Goal: Use online tool/utility: Utilize a website feature to perform a specific function

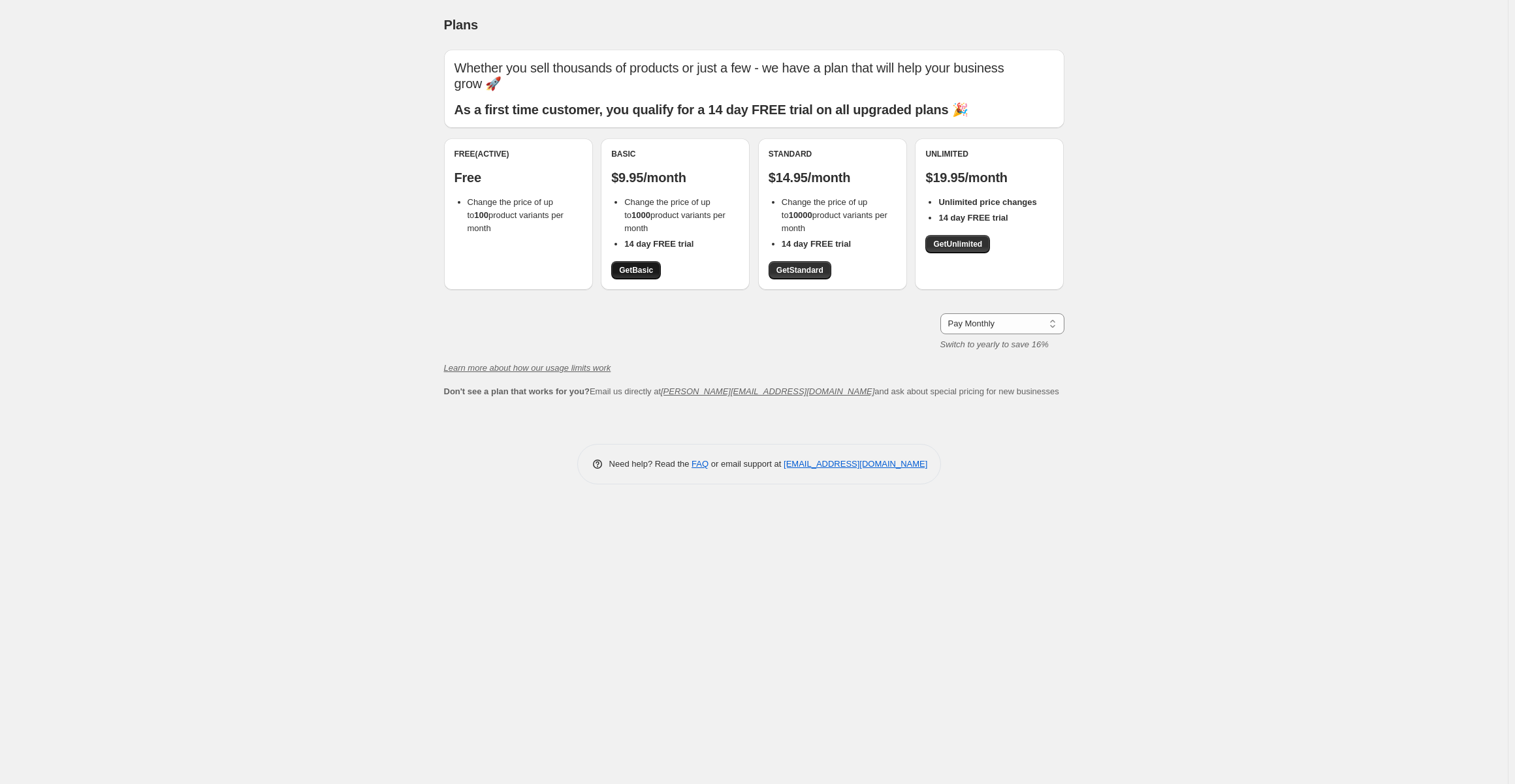
click at [617, 268] on link "Get Basic" at bounding box center [636, 270] width 50 height 18
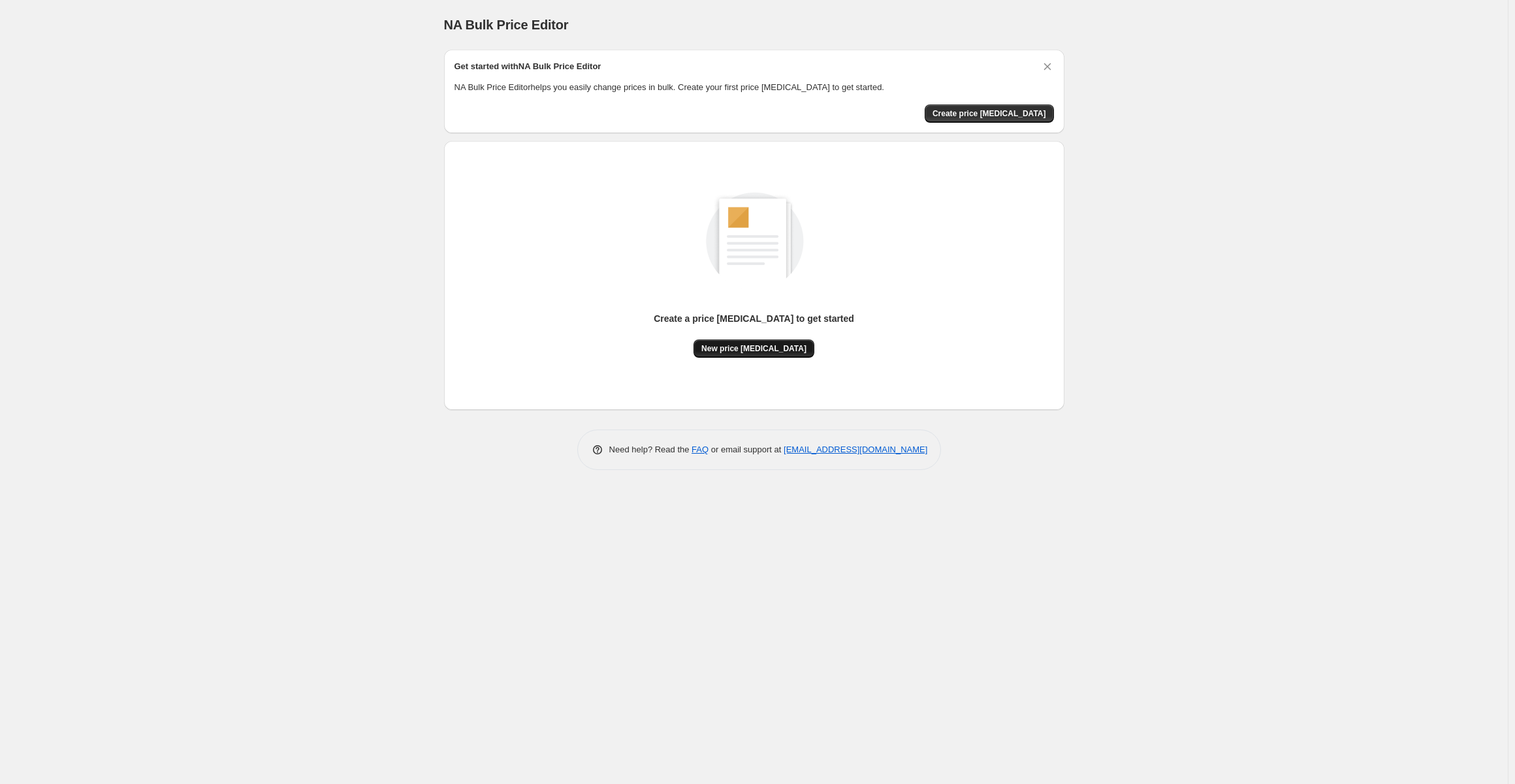
click at [757, 349] on span "New price [MEDICAL_DATA]" at bounding box center [754, 348] width 105 height 10
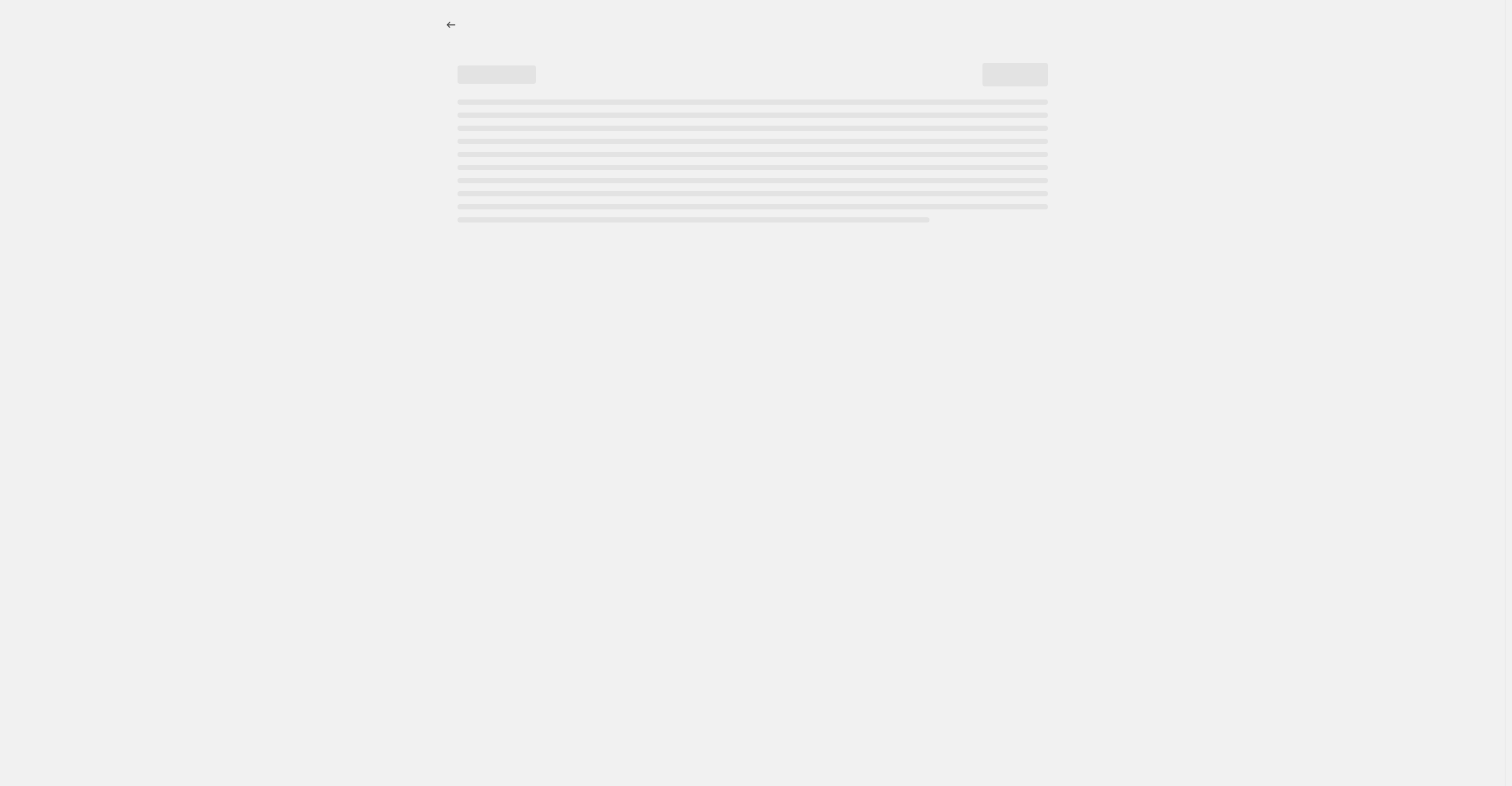
select select "percentage"
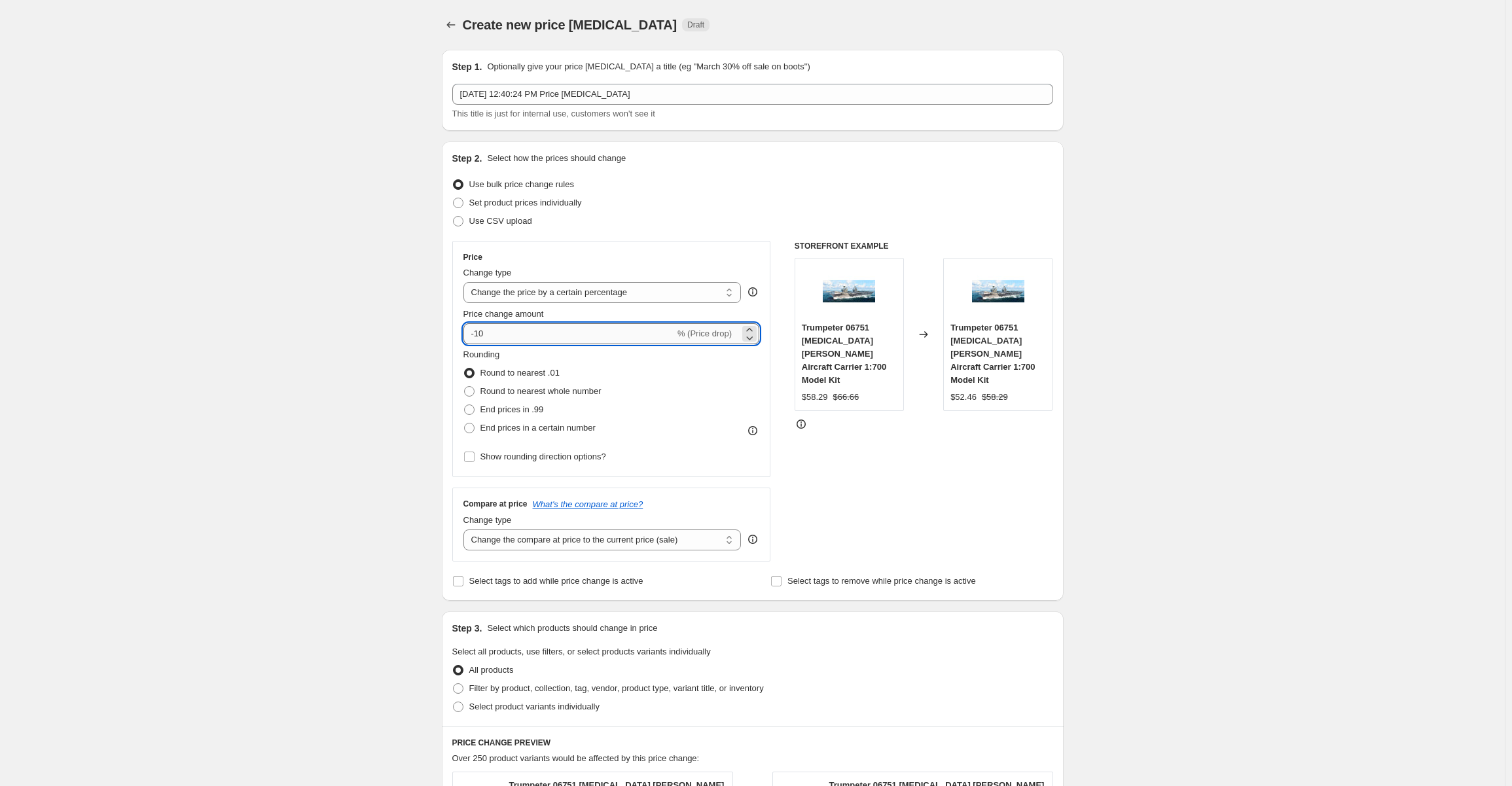
drag, startPoint x: 498, startPoint y: 328, endPoint x: 477, endPoint y: 332, distance: 21.4
click at [477, 332] on input "-10" at bounding box center [569, 333] width 212 height 21
type input "-80"
click at [961, 495] on div "STOREFRONT EXAMPLE Trumpeter 06751 [MEDICAL_DATA] [PERSON_NAME] Aircraft Carrie…" at bounding box center [924, 401] width 258 height 321
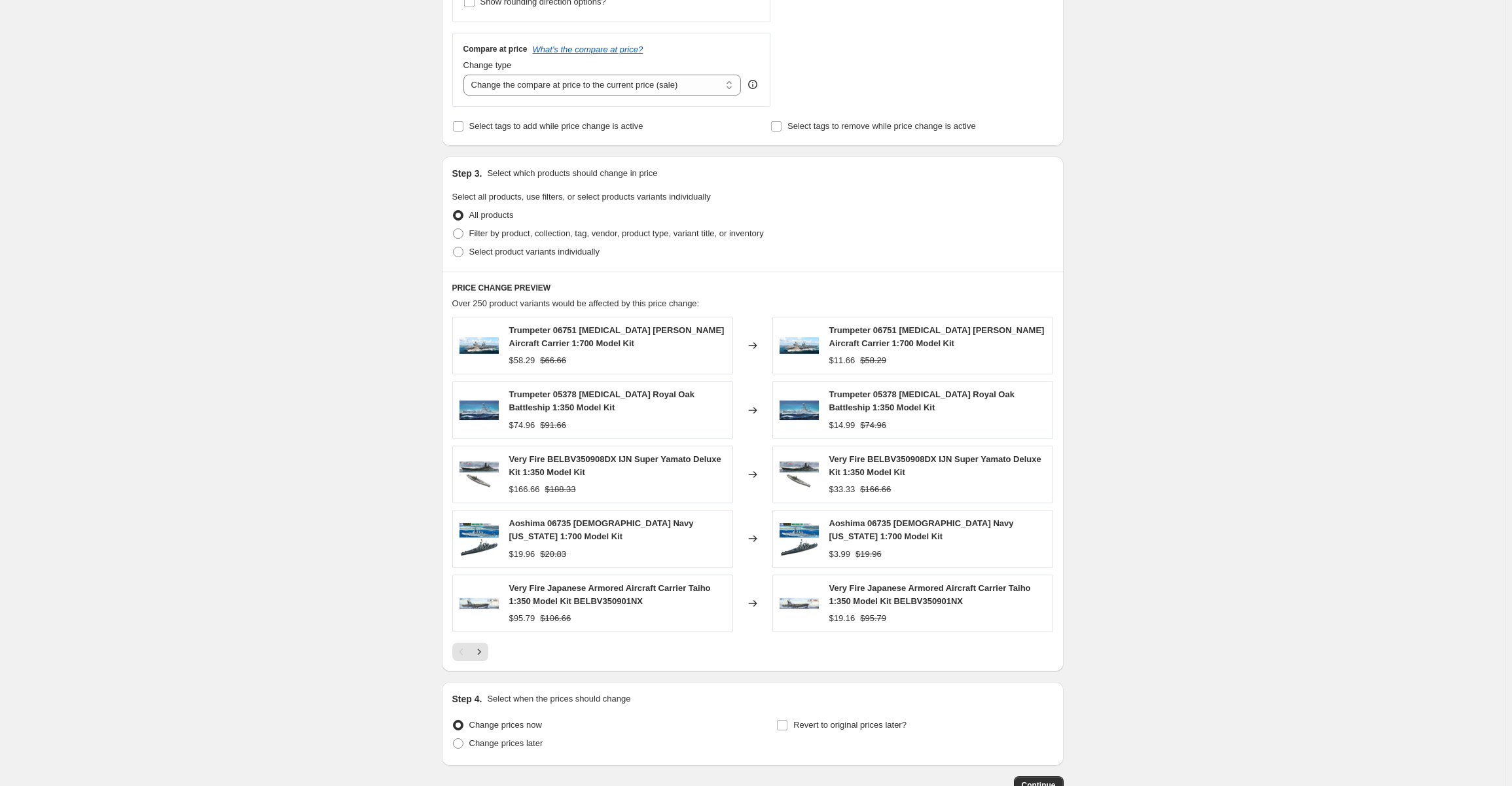
scroll to position [535, 0]
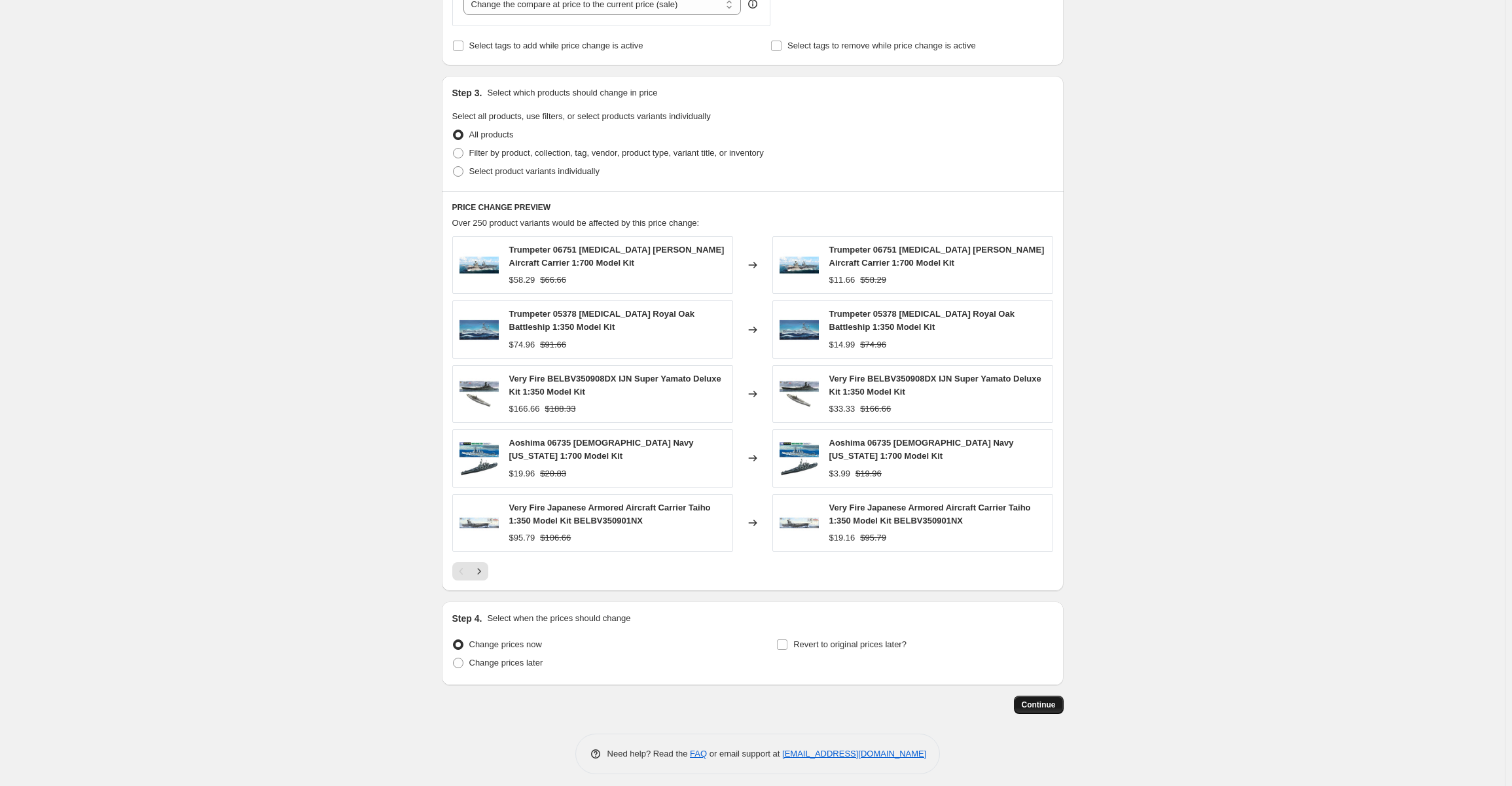
click at [1044, 695] on button "Continue" at bounding box center [1039, 704] width 50 height 18
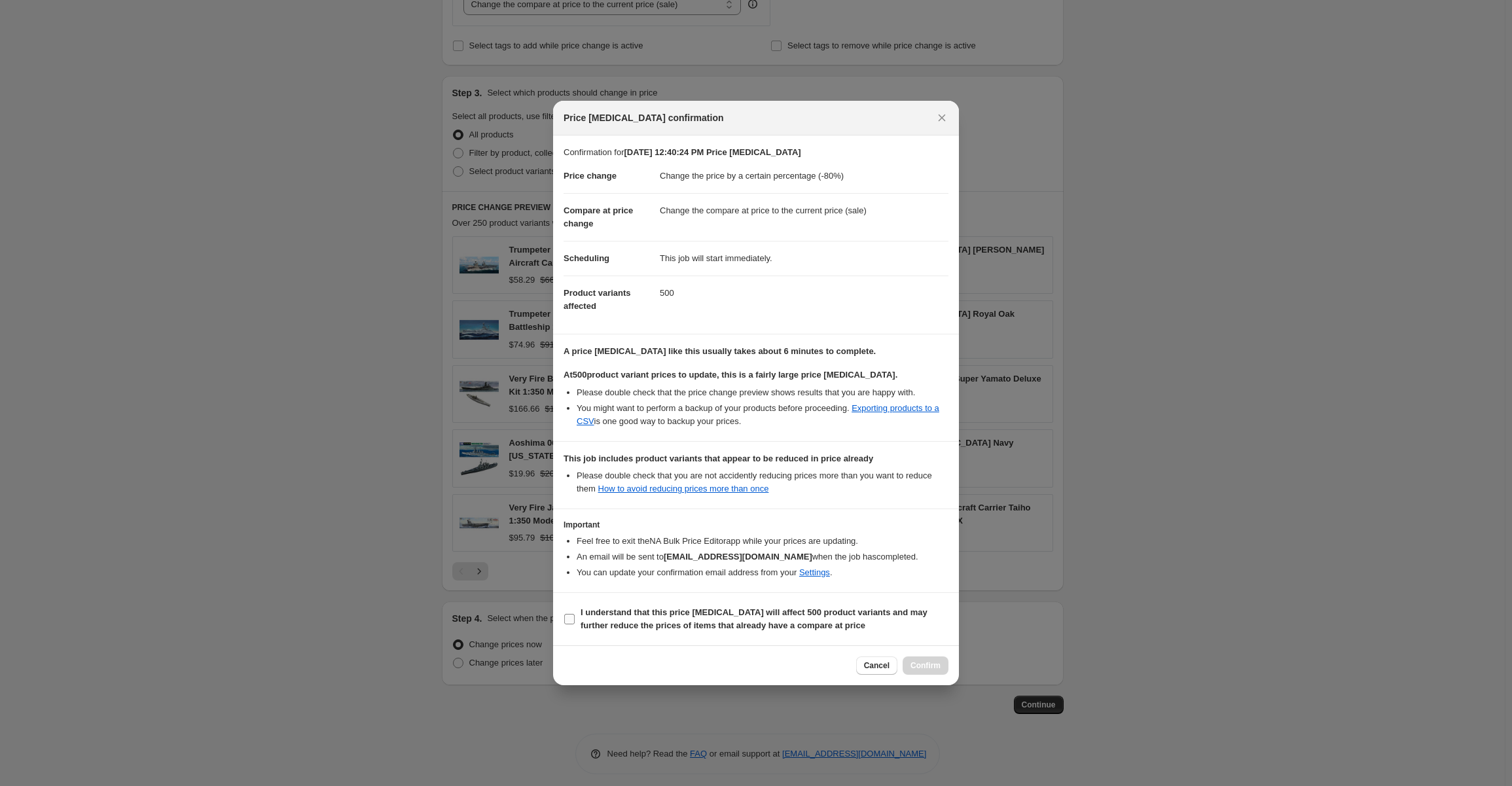
click at [570, 611] on label "I understand that this price [MEDICAL_DATA] will affect 500 product variants an…" at bounding box center [756, 619] width 385 height 31
click at [570, 614] on input "I understand that this price [MEDICAL_DATA] will affect 500 product variants an…" at bounding box center [569, 619] width 10 height 10
checkbox input "true"
click at [930, 664] on span "Confirm" at bounding box center [925, 665] width 30 height 10
